Goal: Transaction & Acquisition: Purchase product/service

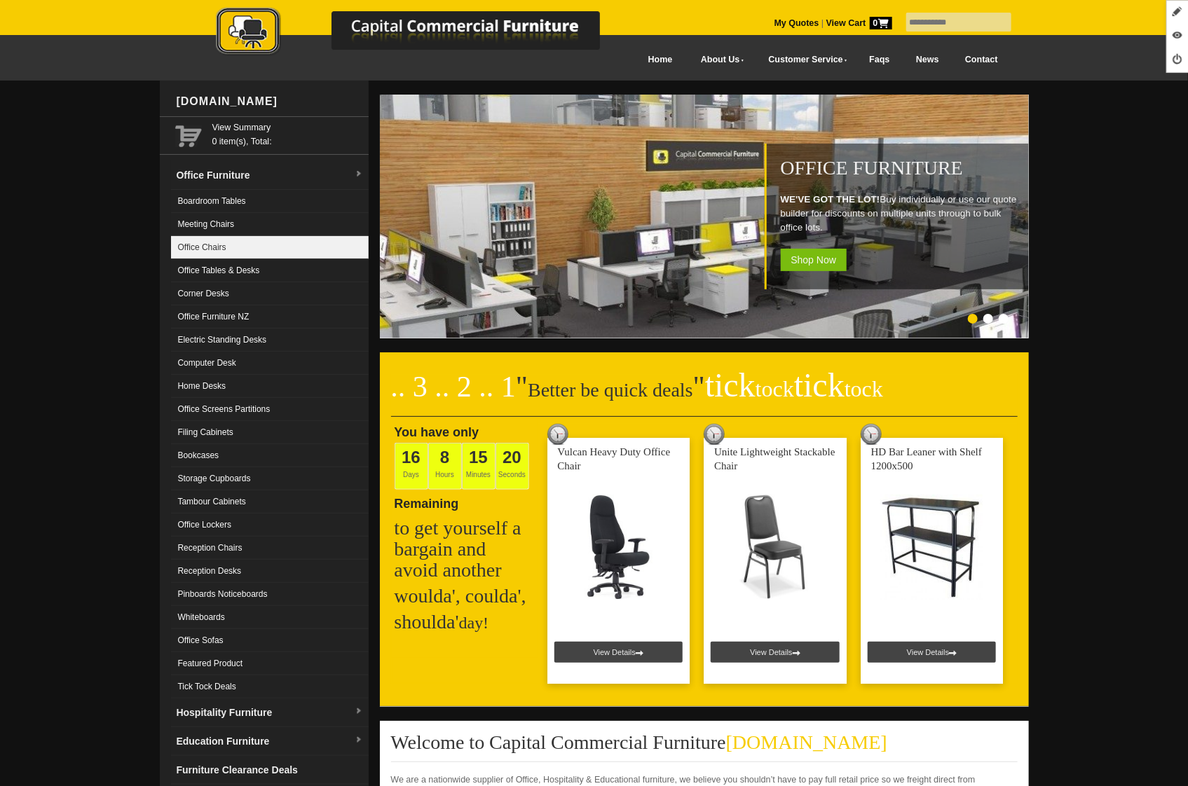
click at [230, 242] on link "Office Chairs" at bounding box center [270, 247] width 198 height 23
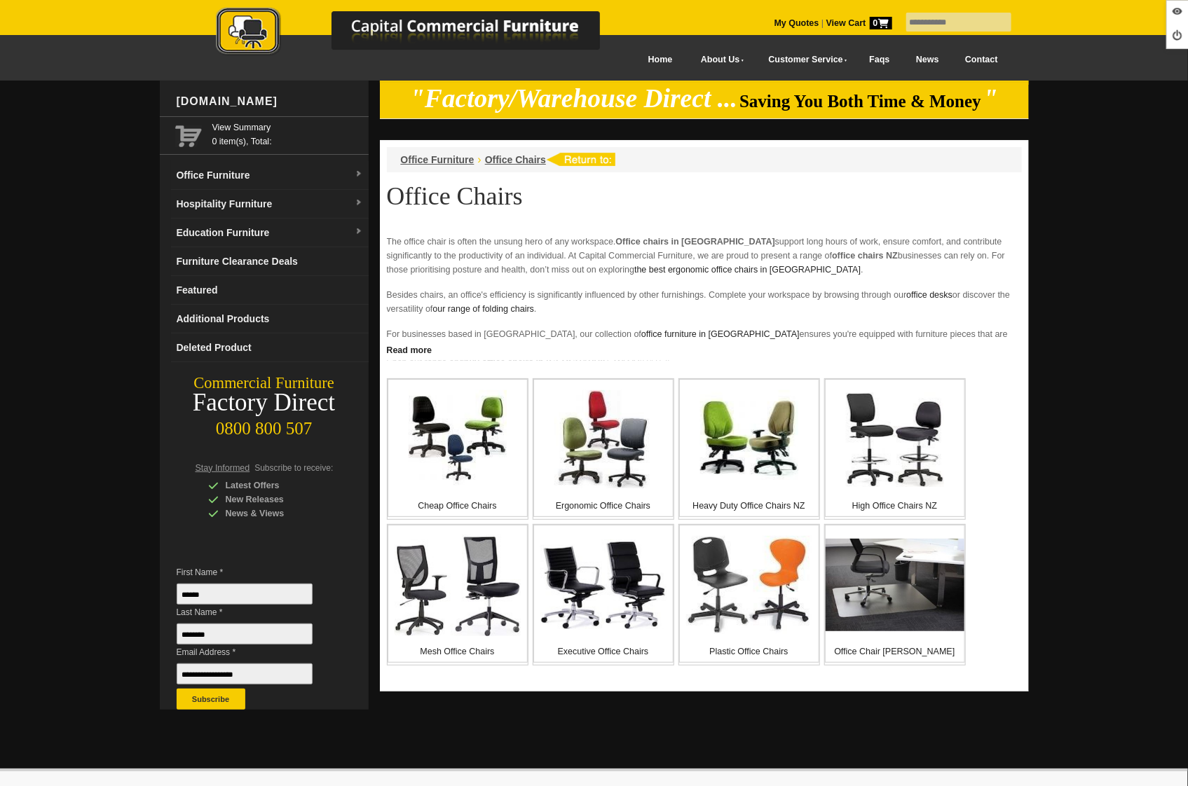
click at [605, 586] on img at bounding box center [603, 585] width 126 height 91
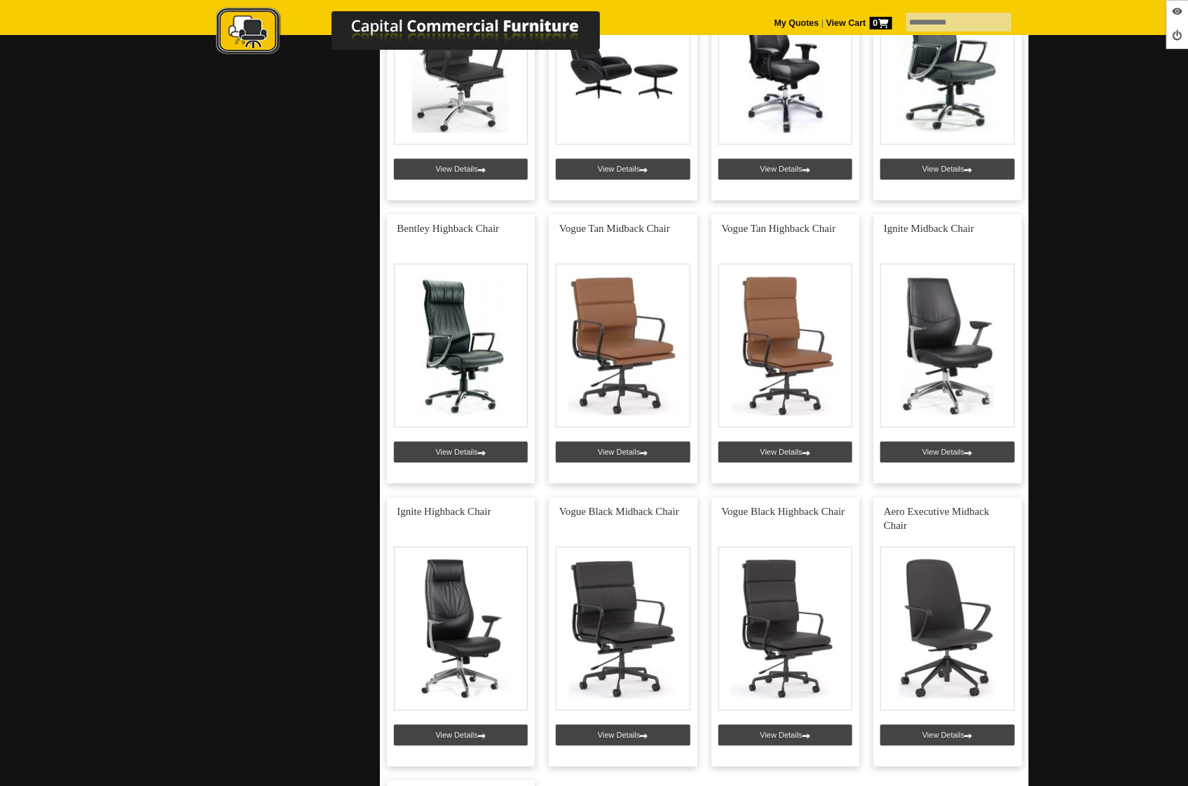
scroll to position [1323, 0]
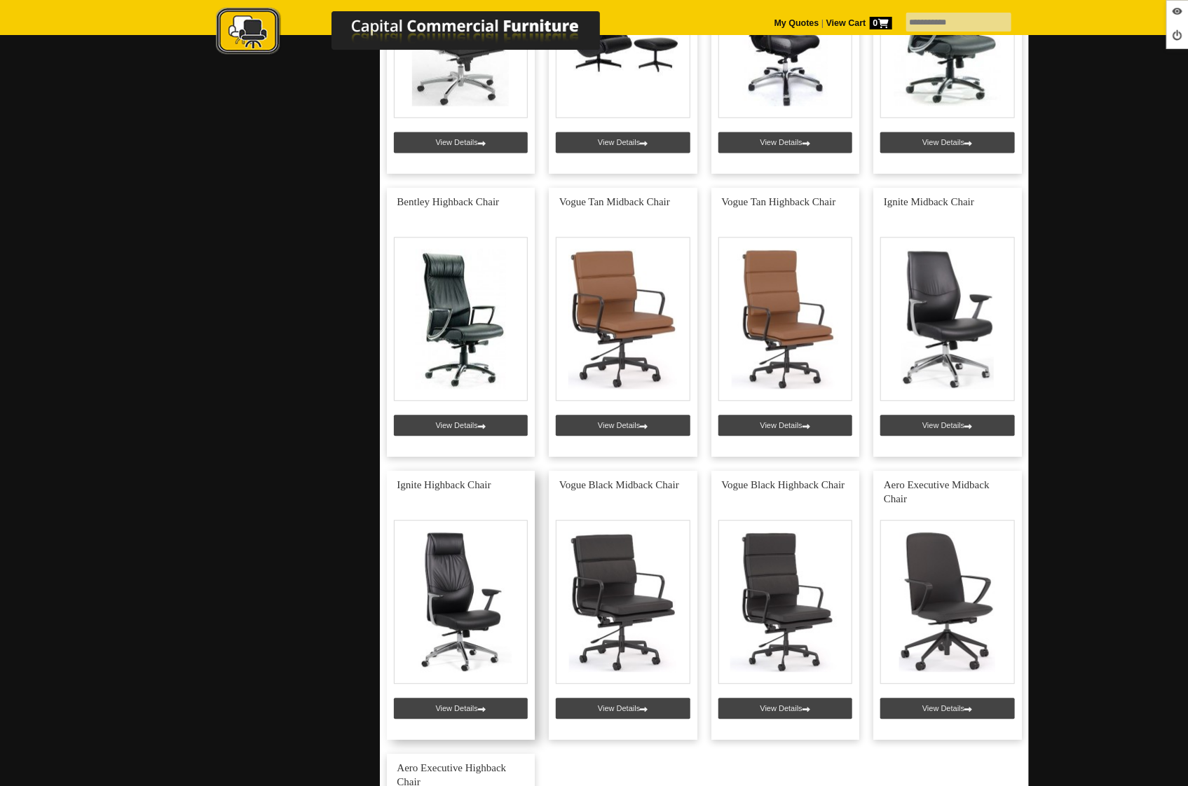
click at [435, 703] on link at bounding box center [461, 605] width 149 height 269
